Goal: Task Accomplishment & Management: Manage account settings

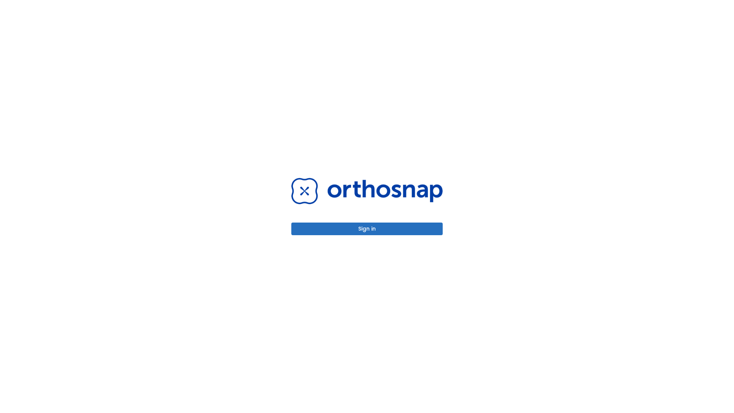
click at [367, 229] on button "Sign in" at bounding box center [366, 229] width 151 height 13
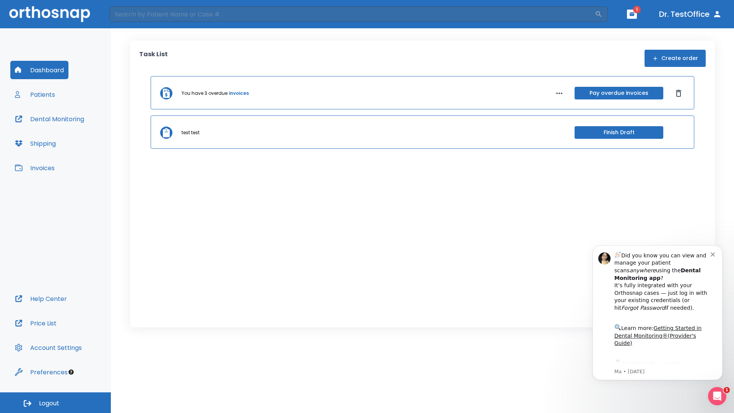
click at [55, 403] on span "Logout" at bounding box center [49, 403] width 20 height 8
